Goal: Browse casually

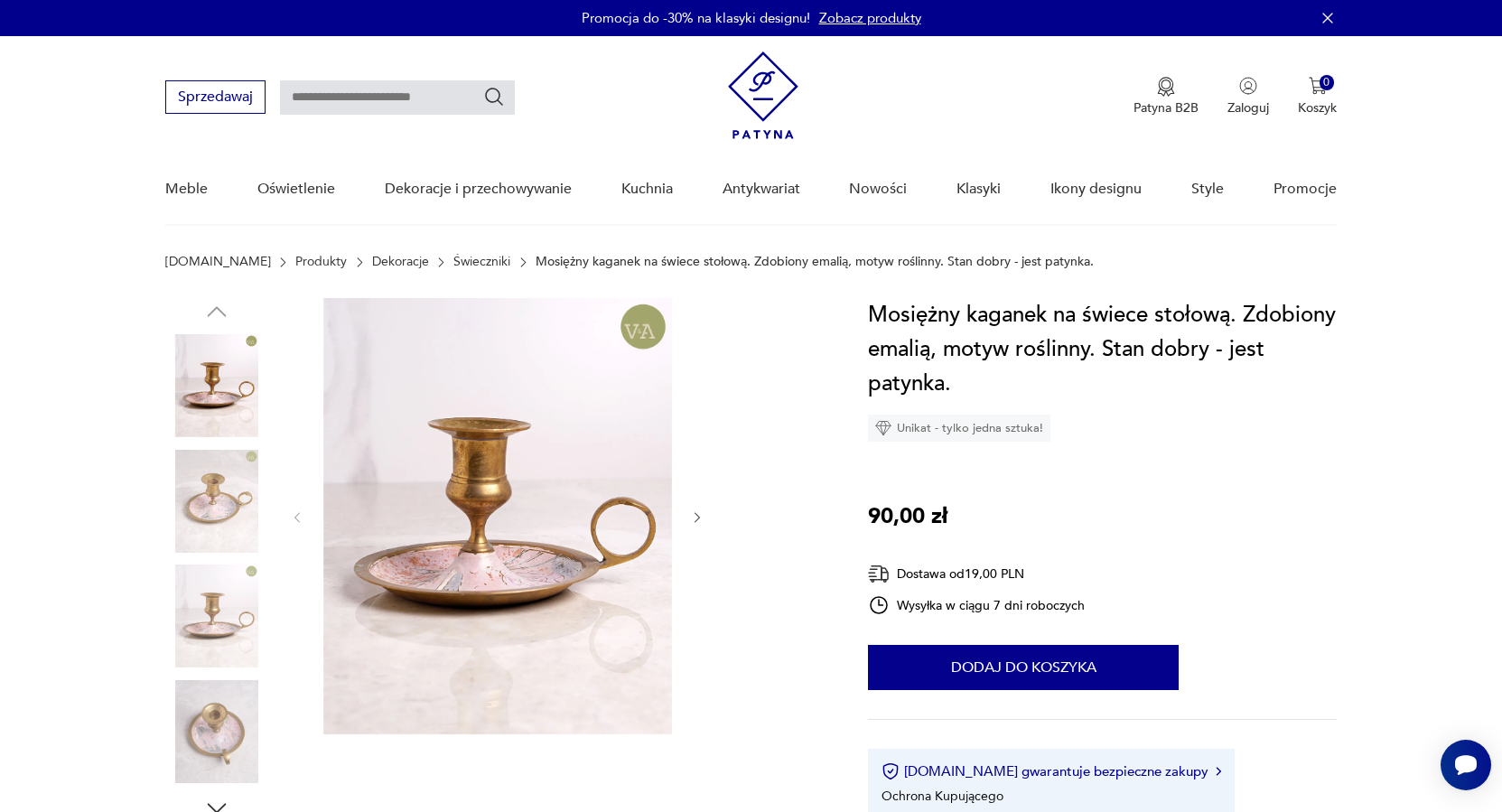
click at [209, 492] on img at bounding box center [216, 501] width 103 height 103
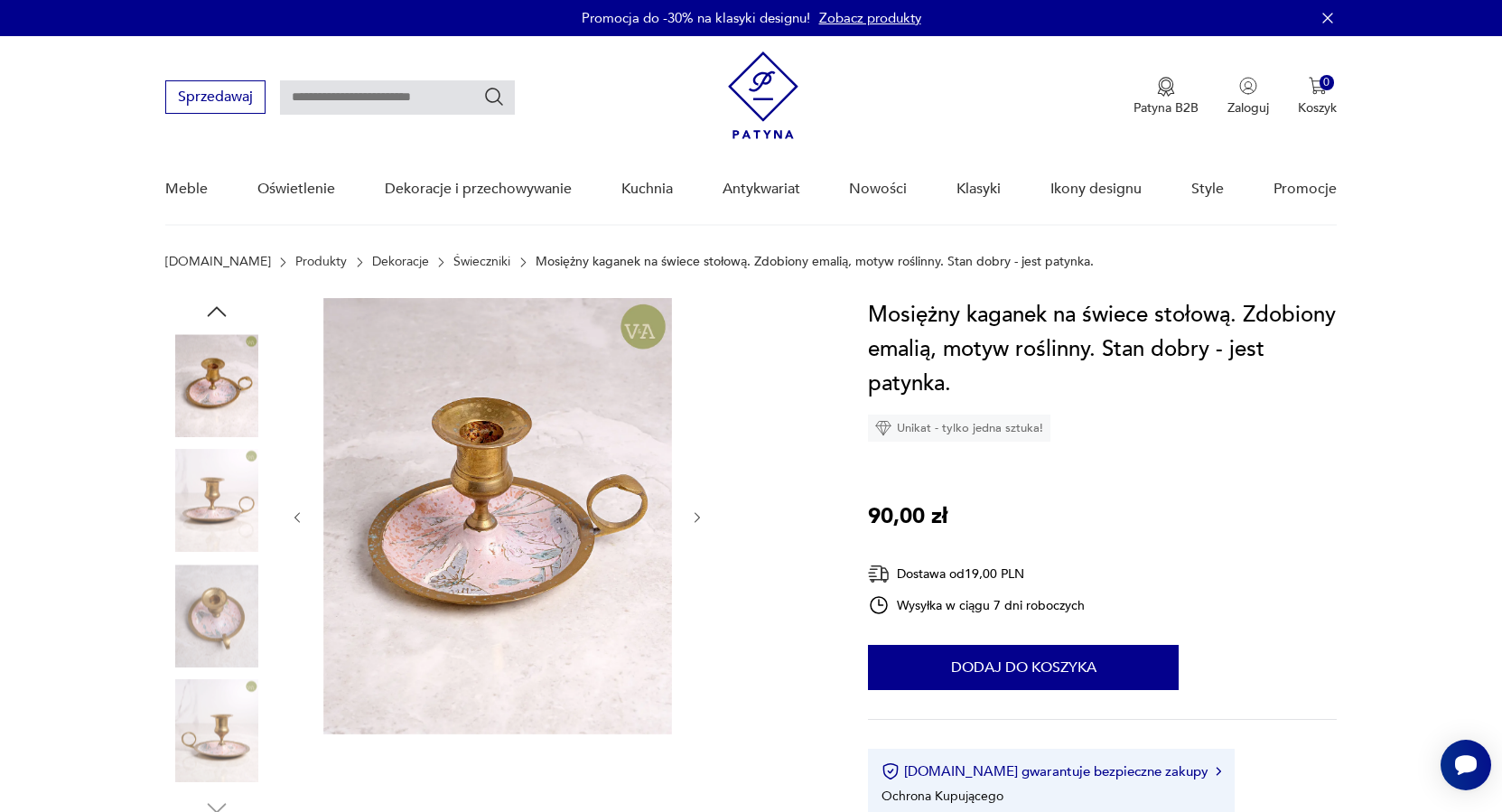
click at [220, 607] on img at bounding box center [216, 615] width 103 height 103
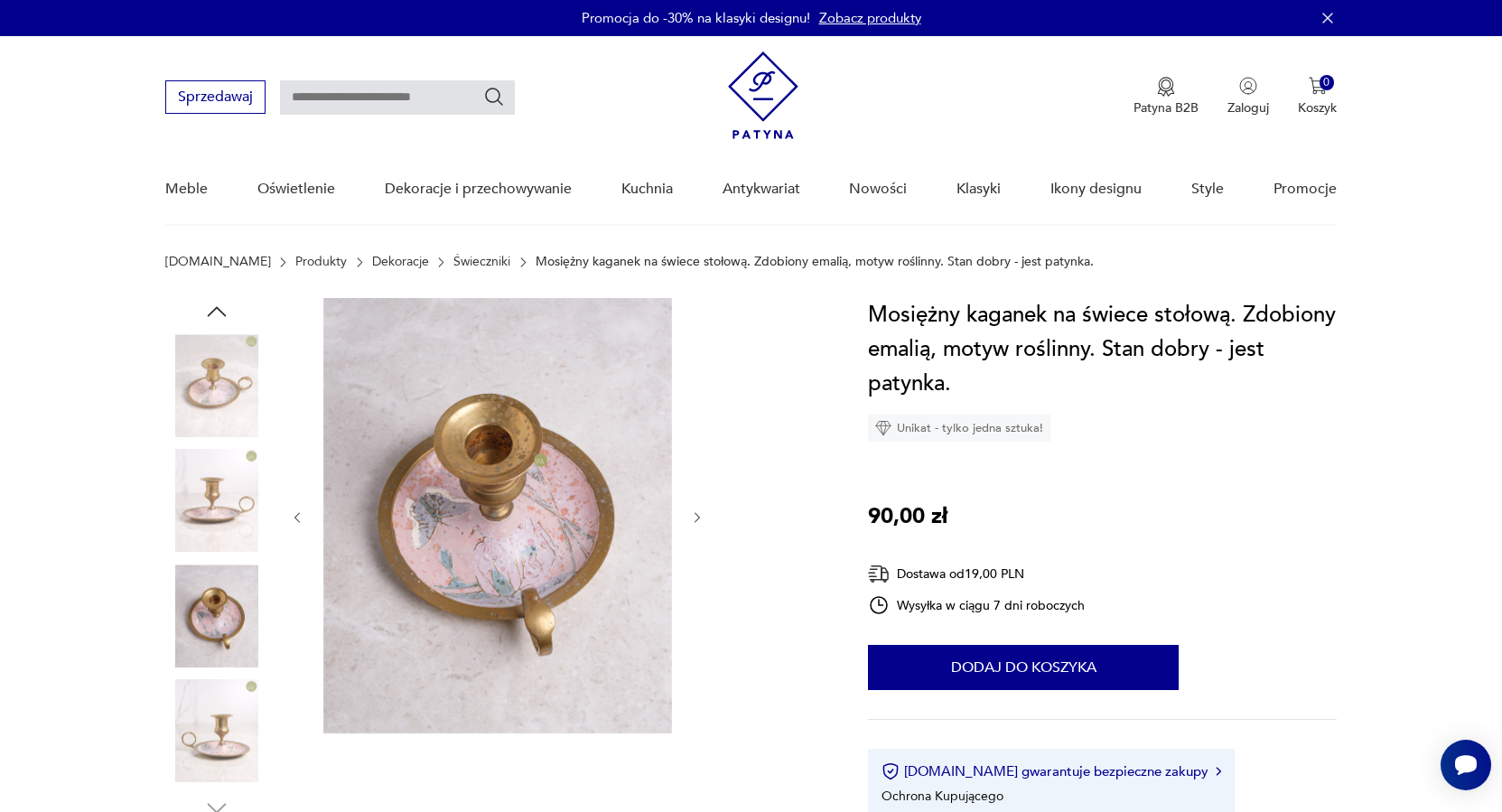
click at [222, 728] on img at bounding box center [216, 731] width 103 height 103
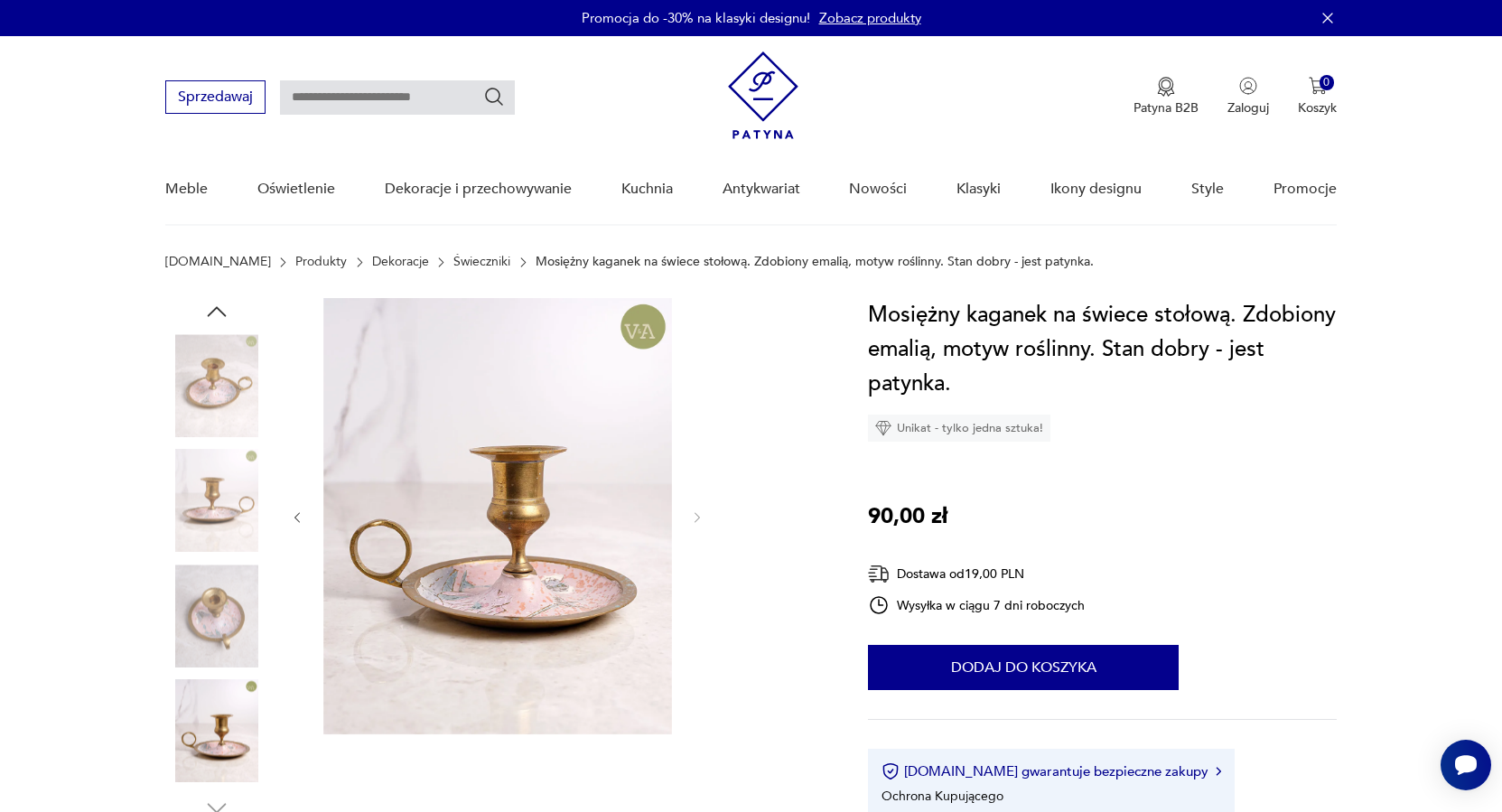
click at [226, 380] on img at bounding box center [216, 385] width 103 height 103
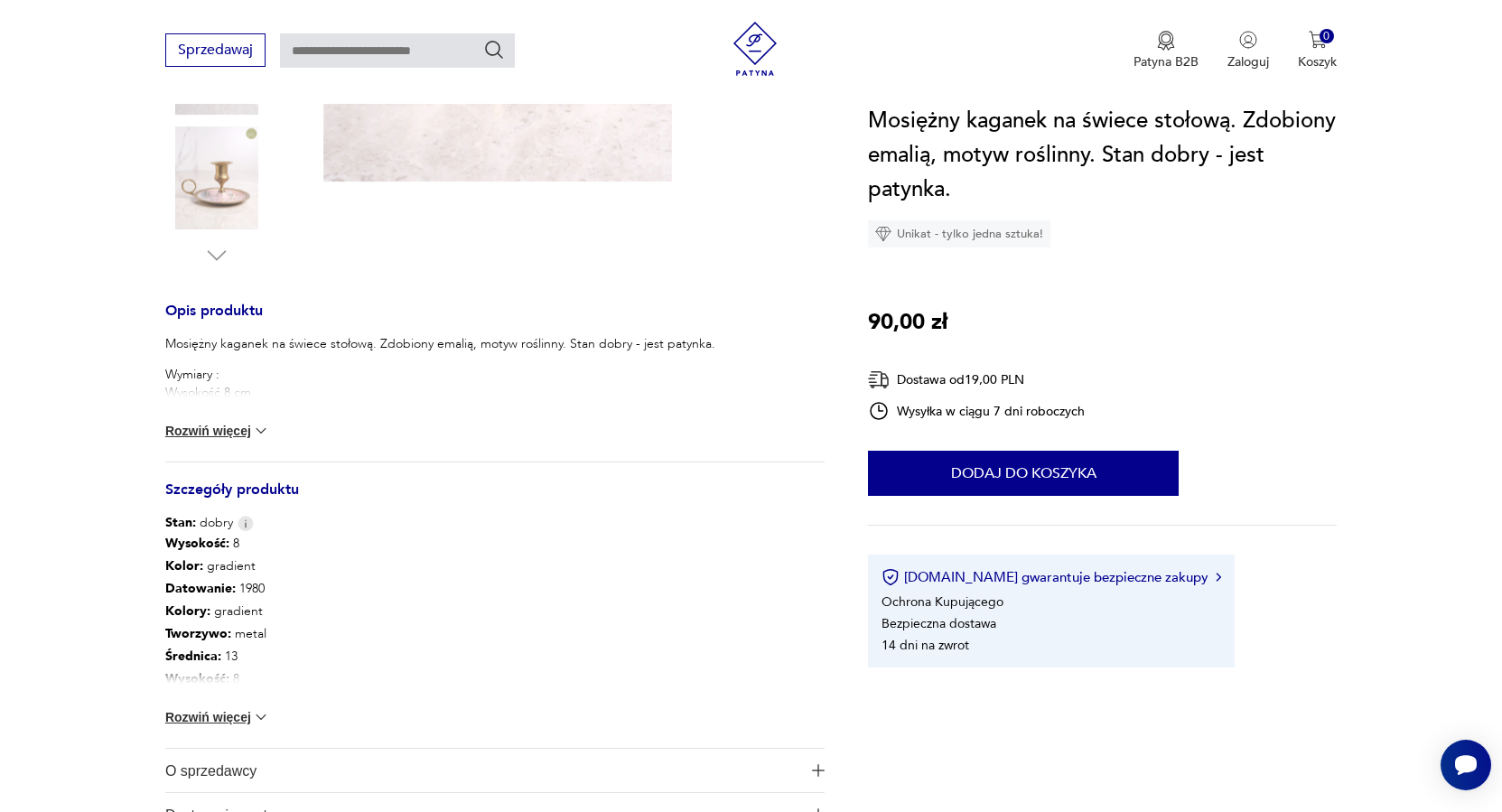
scroll to position [184, 0]
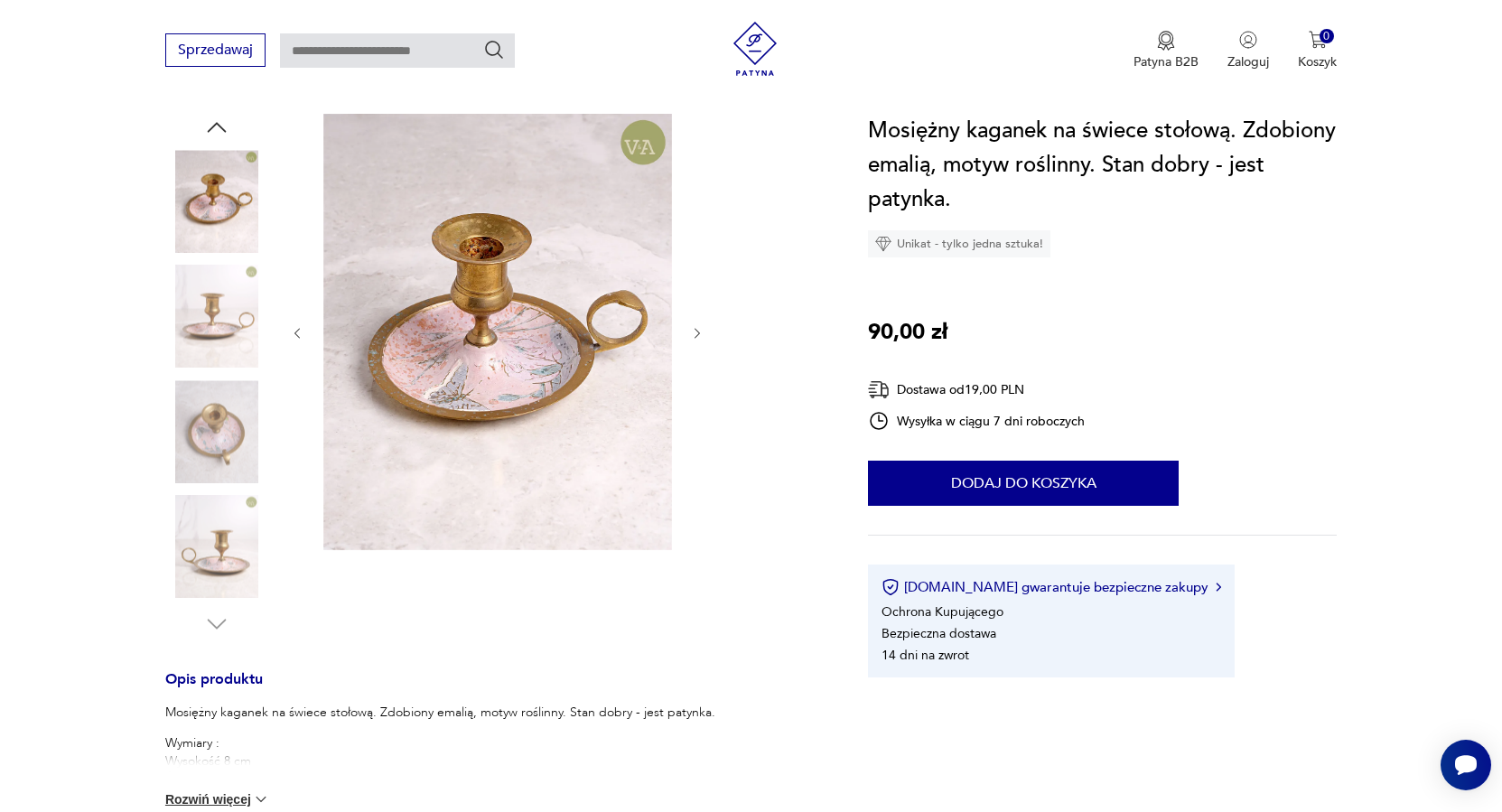
click at [220, 320] on img at bounding box center [216, 316] width 103 height 103
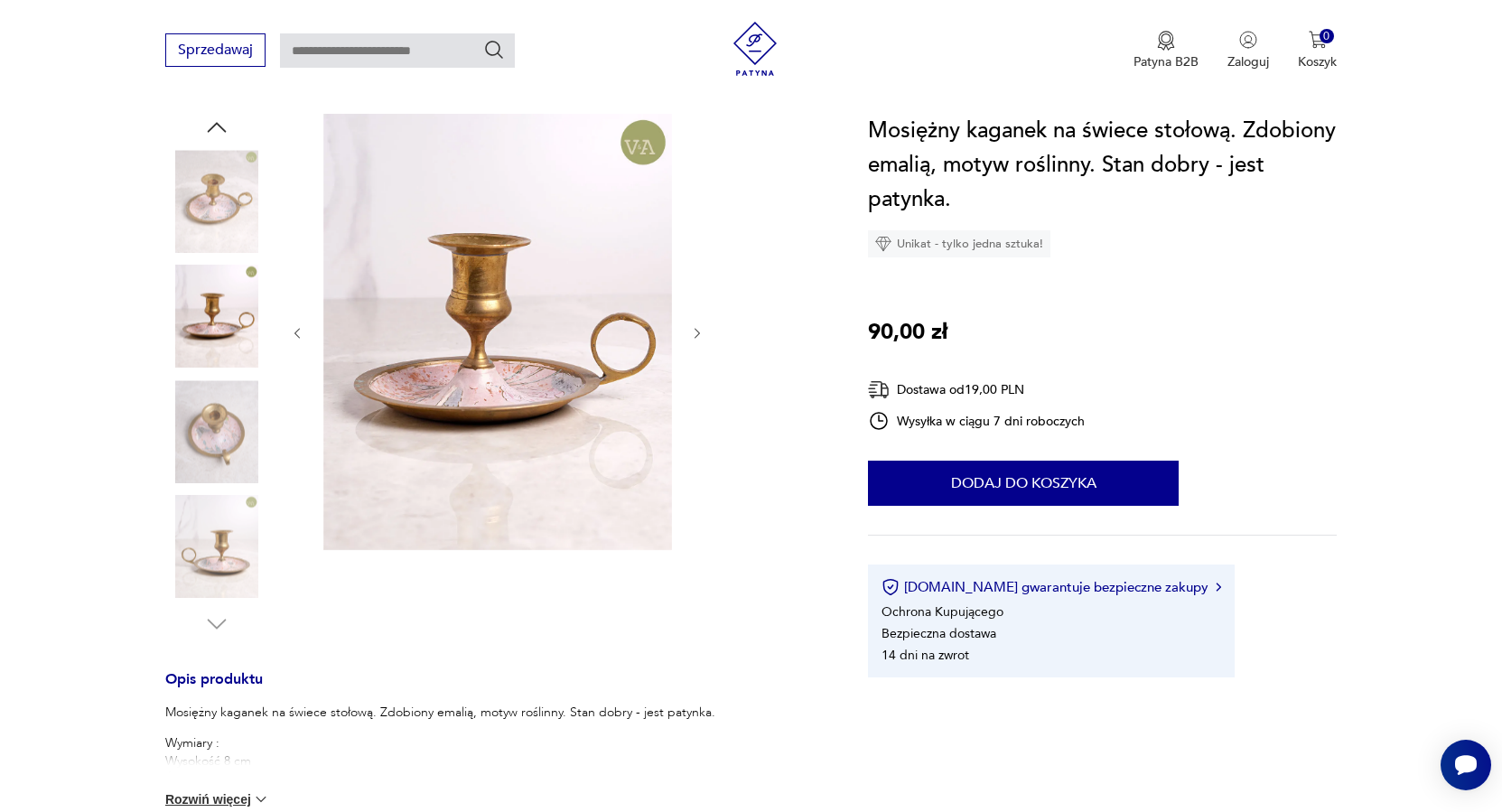
click at [217, 198] on img at bounding box center [216, 200] width 103 height 103
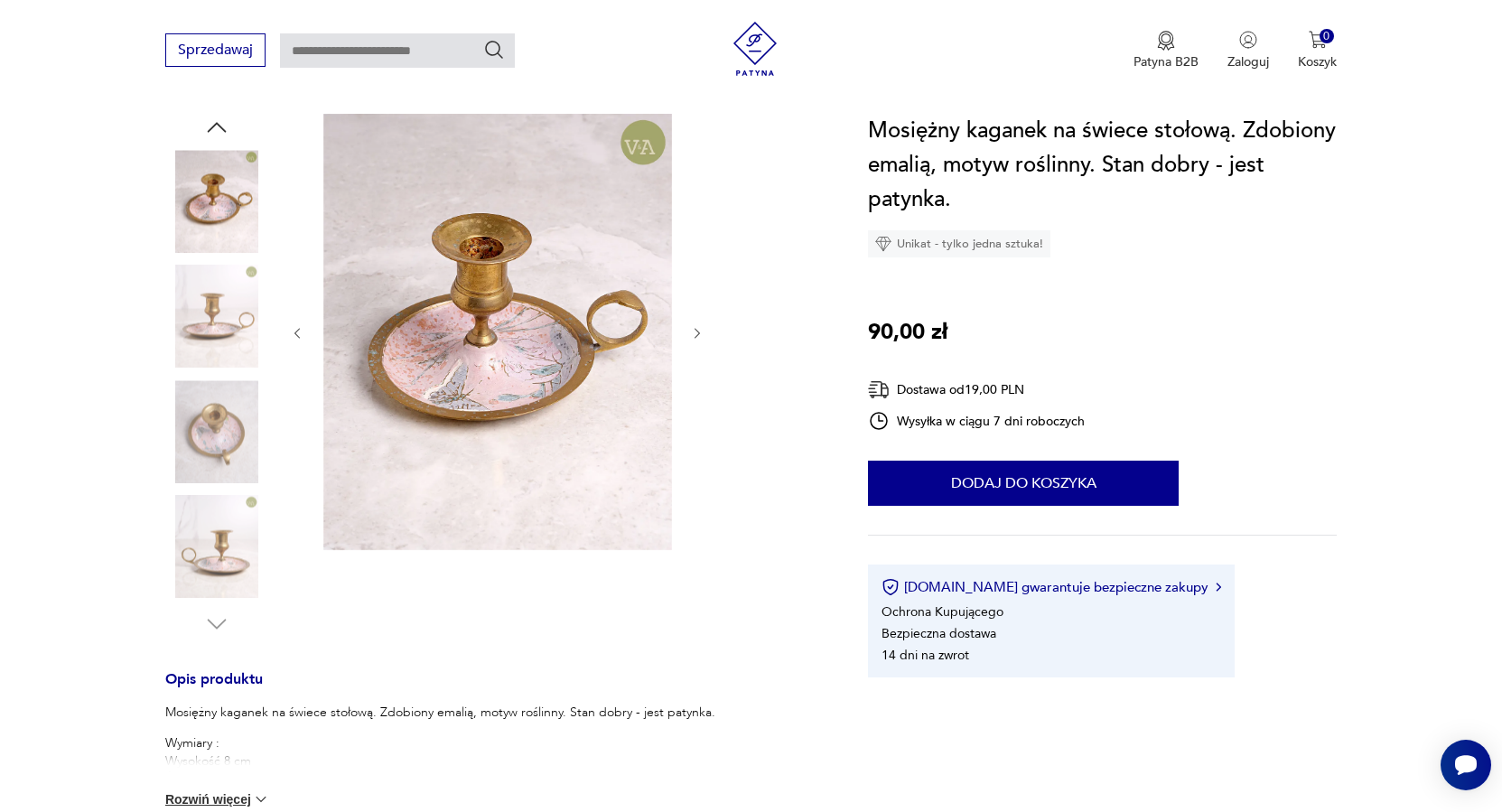
click at [215, 545] on img at bounding box center [216, 547] width 103 height 103
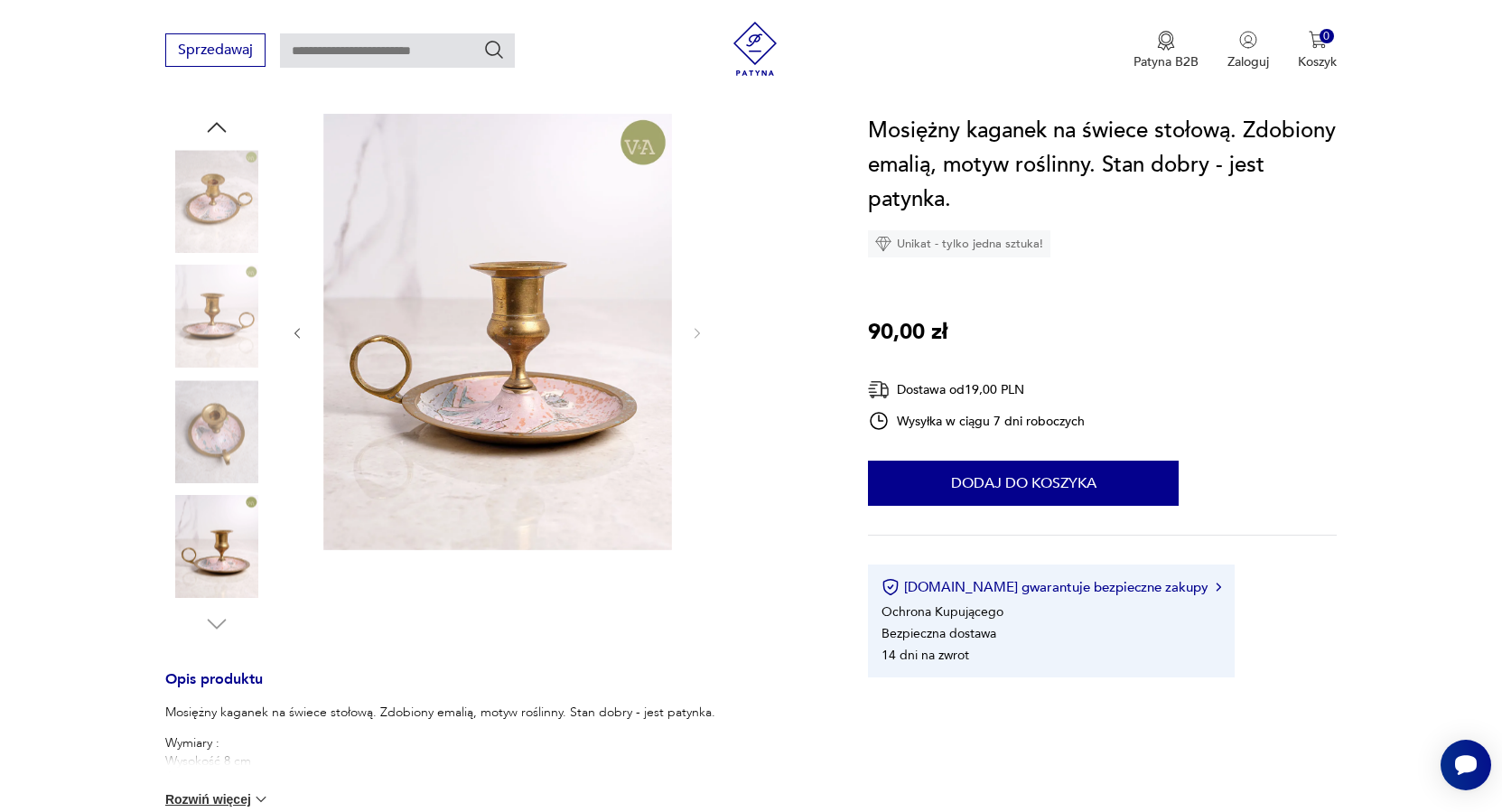
click at [208, 429] on img at bounding box center [216, 431] width 103 height 103
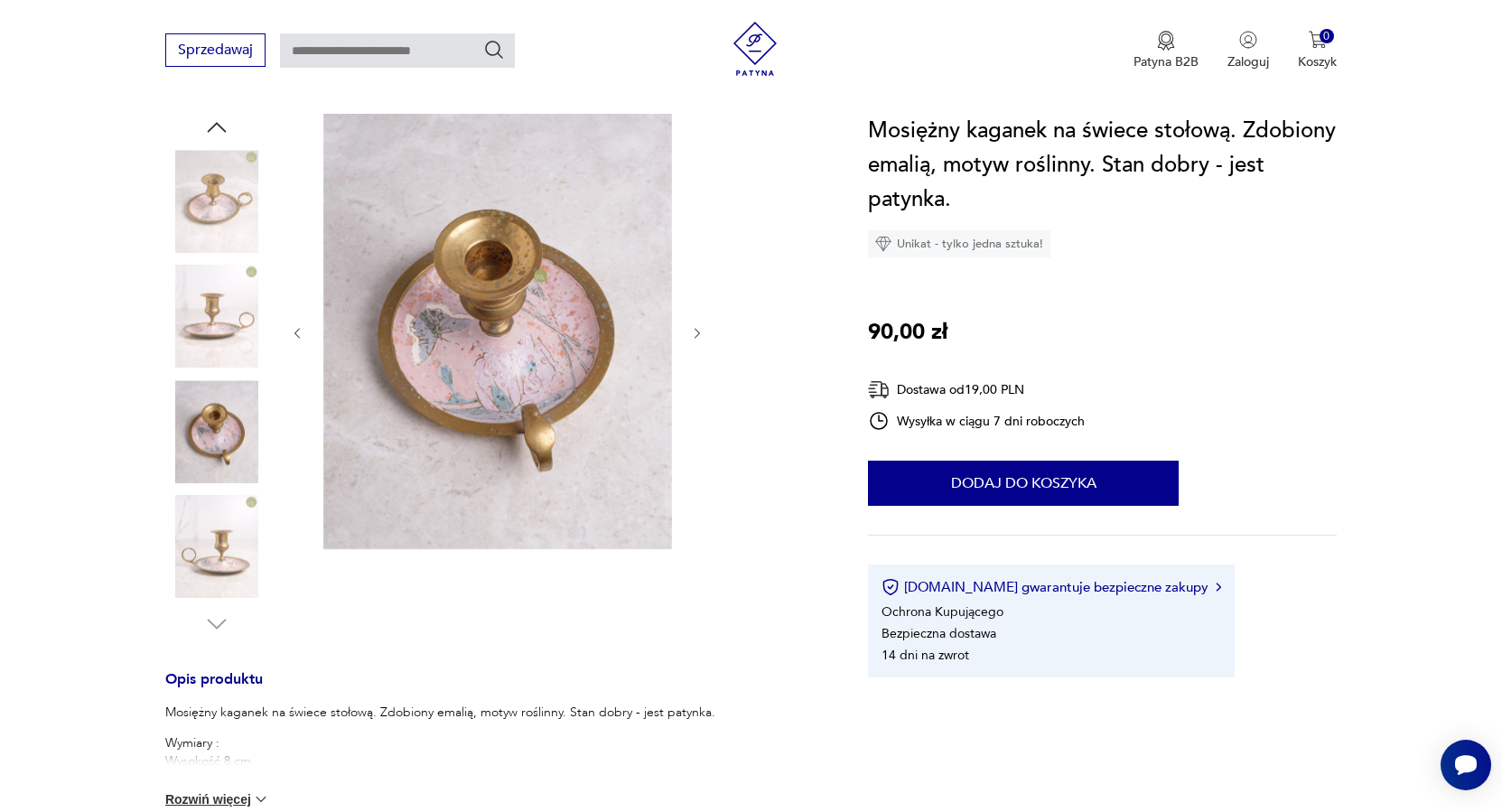
click at [208, 332] on img at bounding box center [216, 316] width 103 height 103
